Goal: Transaction & Acquisition: Purchase product/service

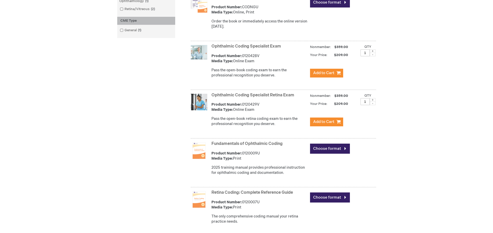
scroll to position [266, 0]
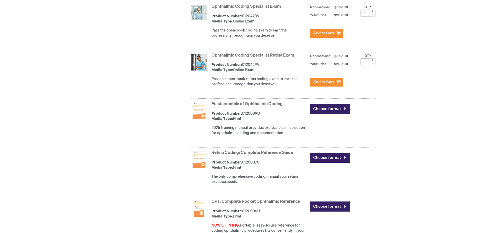
click at [255, 104] on link "Fundamentals of Ophthalmic Coding" at bounding box center [246, 104] width 71 height 5
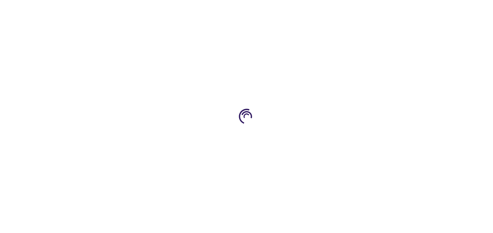
type input "0"
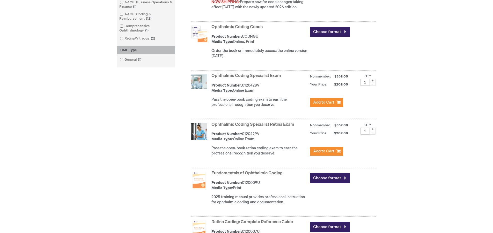
scroll to position [40, 0]
